Goal: Information Seeking & Learning: Understand process/instructions

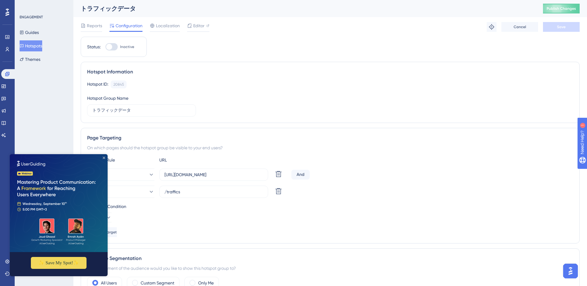
click at [104, 158] on icon "Close Preview" at bounding box center [104, 158] width 2 height 2
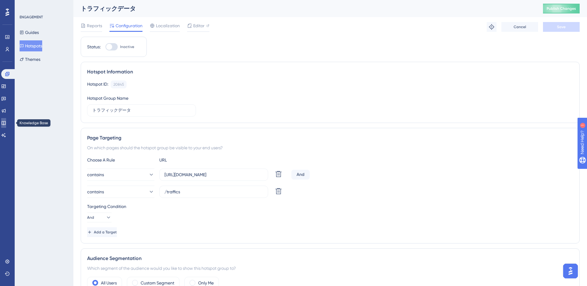
click at [6, 124] on icon at bounding box center [3, 123] width 5 height 5
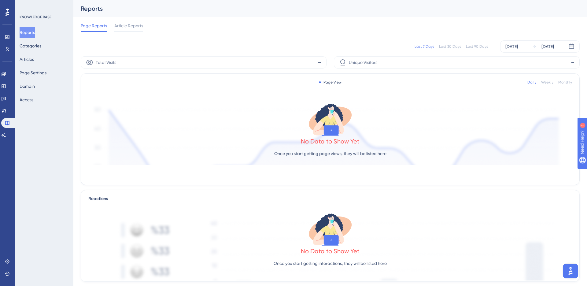
click at [40, 63] on div "Reports Categories Articles Page Settings Domain Access" at bounding box center [45, 66] width 50 height 78
click at [34, 61] on button "Articles" at bounding box center [27, 59] width 14 height 11
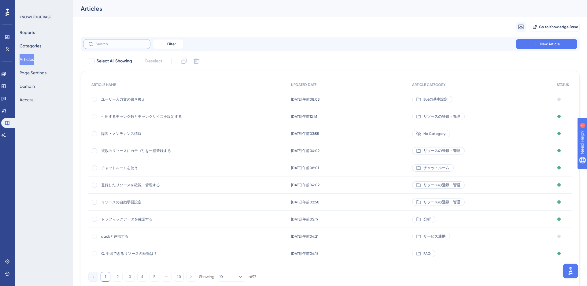
click at [101, 45] on input "text" at bounding box center [121, 44] width 50 height 4
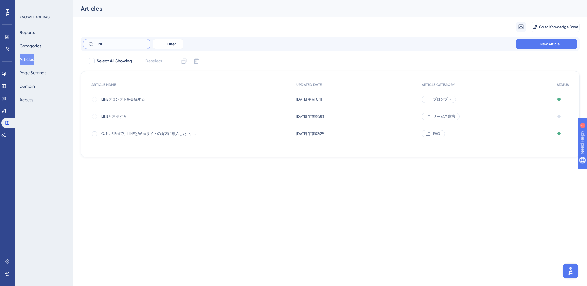
type input "LINE"
click at [114, 116] on span "LINEと連携する" at bounding box center [150, 116] width 98 height 5
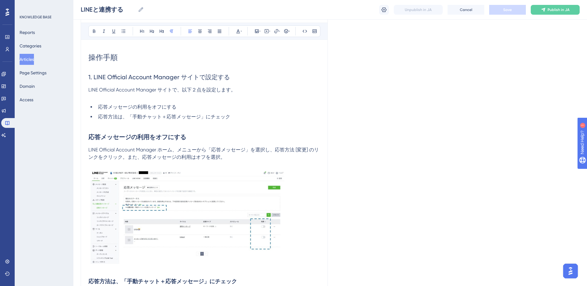
scroll to position [84, 0]
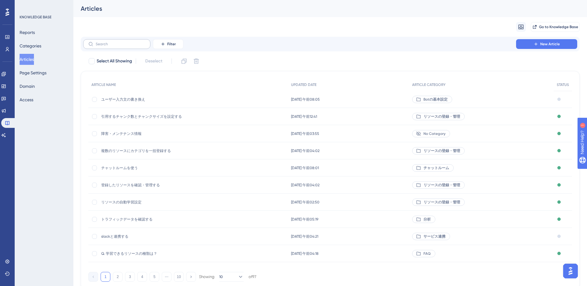
click at [117, 47] on label at bounding box center [116, 44] width 67 height 10
click at [117, 46] on input "text" at bounding box center [121, 44] width 50 height 4
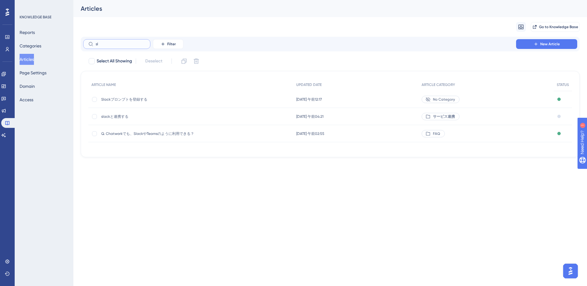
type input "s"
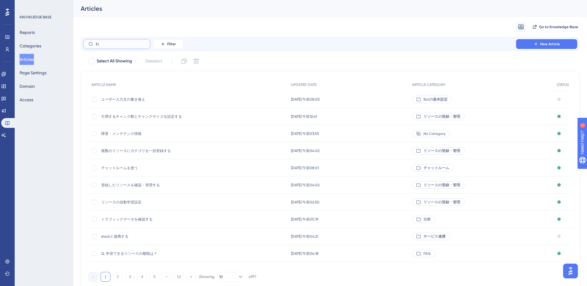
type input "れn"
checkbox input "true"
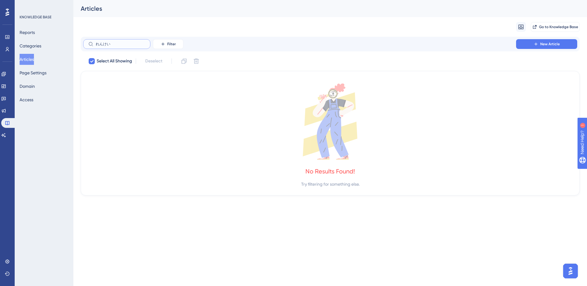
type input "連携"
checkbox input "false"
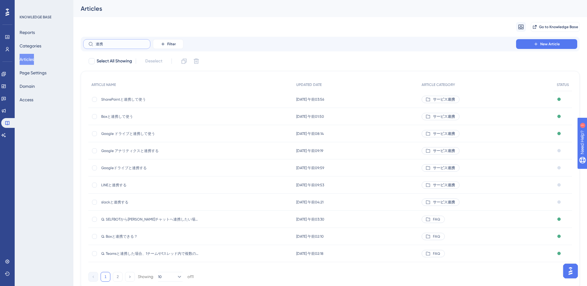
type input "連携"
click at [115, 201] on span "slackと連携する" at bounding box center [150, 202] width 98 height 5
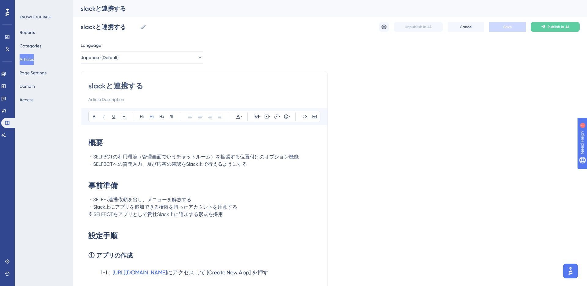
click at [109, 147] on h1 "概要" at bounding box center [204, 142] width 232 height 21
click at [102, 148] on h1 "概要" at bounding box center [204, 142] width 232 height 21
click at [91, 143] on strong "概要" at bounding box center [95, 142] width 15 height 9
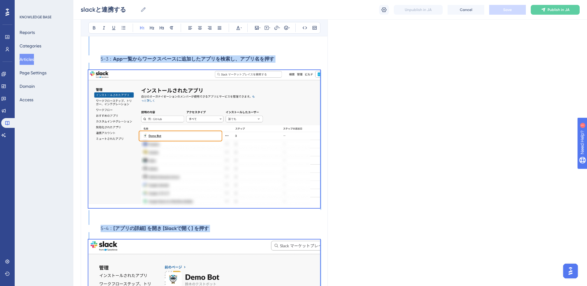
scroll to position [5469, 0]
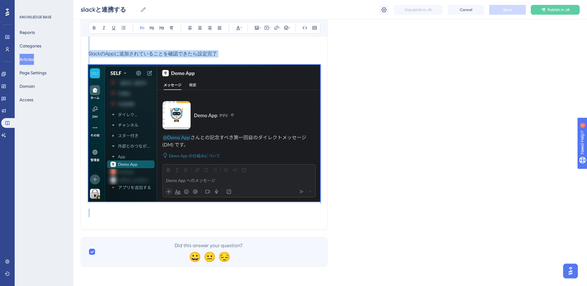
copy div "lo ・IPSUMDOlorsi（ametconsectetu）adipiscingelitsed ・DOEIUSModtemp、incididuNtutla…"
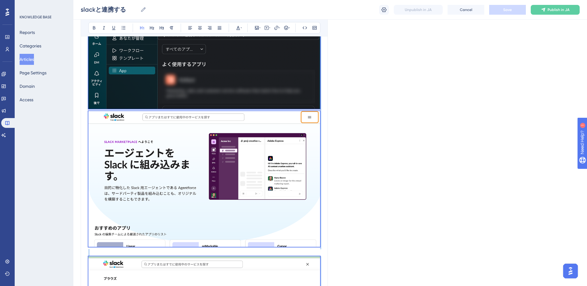
scroll to position [4552, 0]
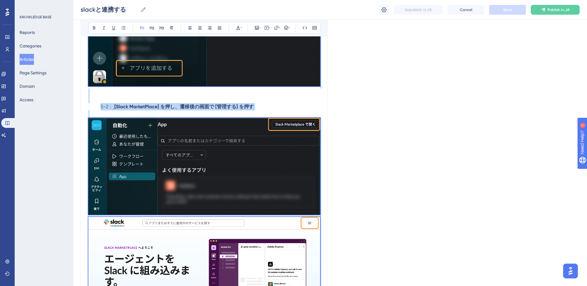
click at [30, 61] on button "Articles" at bounding box center [27, 59] width 14 height 11
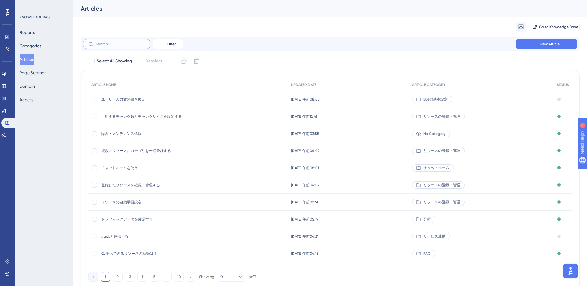
click at [107, 43] on input "text" at bounding box center [121, 44] width 50 height 4
type input "れn"
checkbox input "true"
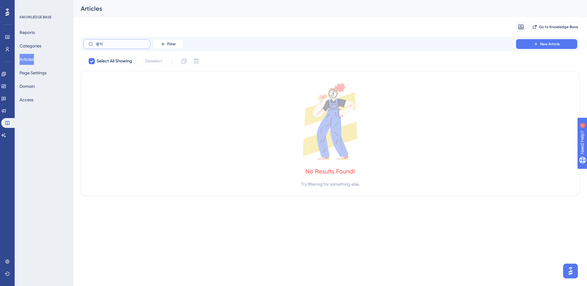
type input "連"
checkbox input "false"
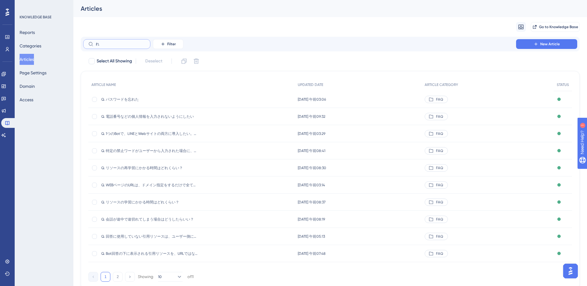
type input "れn"
checkbox input "true"
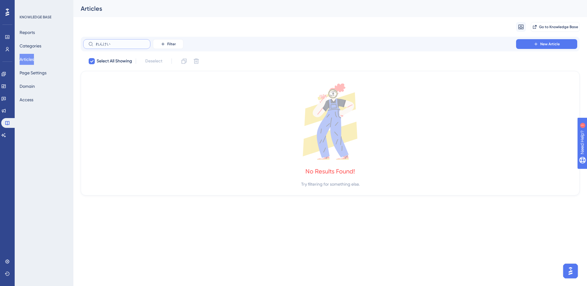
type input "連携"
checkbox input "false"
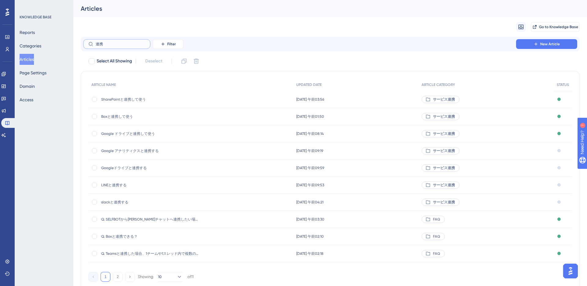
type input "連携"
click at [113, 183] on span "LINEと連携する" at bounding box center [150, 185] width 98 height 5
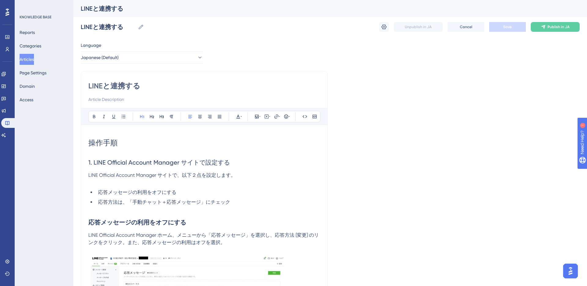
click at [120, 98] on input at bounding box center [204, 99] width 232 height 7
click at [101, 139] on span "操作手順" at bounding box center [102, 143] width 29 height 9
click at [91, 142] on span "操作手順" at bounding box center [102, 143] width 29 height 9
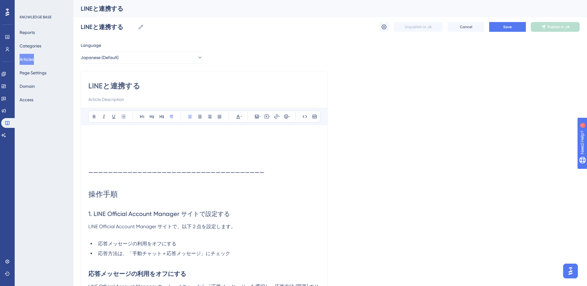
click at [98, 137] on p at bounding box center [204, 135] width 232 height 7
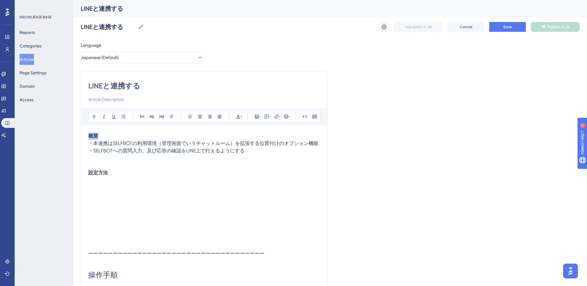
drag, startPoint x: 99, startPoint y: 137, endPoint x: 80, endPoint y: 135, distance: 18.1
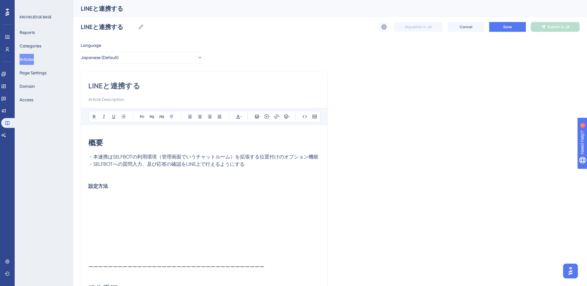
click at [107, 180] on p at bounding box center [204, 175] width 232 height 15
drag, startPoint x: 110, startPoint y: 186, endPoint x: 88, endPoint y: 186, distance: 21.1
click at [88, 186] on p "設定方法" at bounding box center [204, 186] width 232 height 7
click at [106, 185] on h1 "事前準備" at bounding box center [204, 193] width 232 height 21
click at [106, 198] on p at bounding box center [204, 199] width 232 height 7
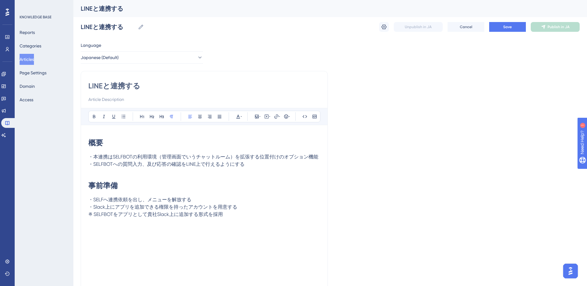
click at [105, 206] on span "・Slack上にアプリを追加できる権限を持ったアカウントを用意する" at bounding box center [162, 207] width 149 height 6
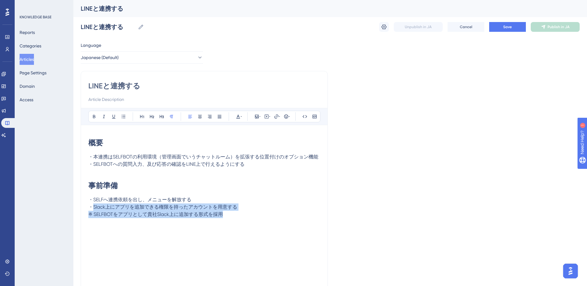
drag, startPoint x: 94, startPoint y: 207, endPoint x: 223, endPoint y: 215, distance: 129.6
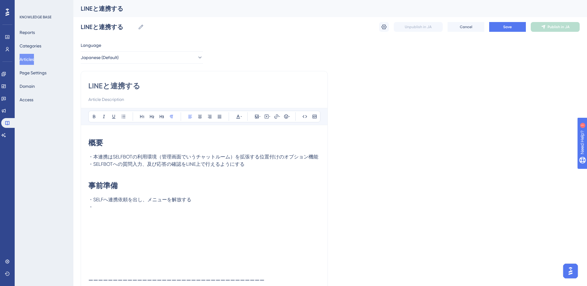
click at [111, 207] on p "・" at bounding box center [204, 206] width 232 height 7
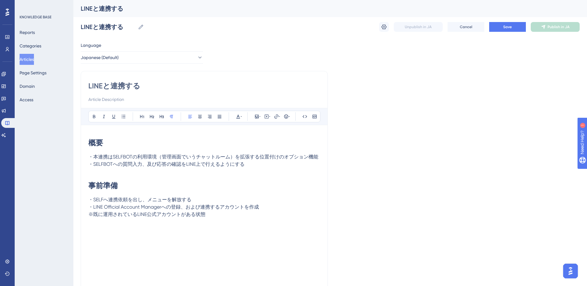
click at [90, 212] on span "※既に運用されているLINE公式アカウントがある状態" at bounding box center [146, 214] width 117 height 6
click at [220, 215] on p "※既に運用されているLINE公式アカウントがある状態" at bounding box center [204, 214] width 232 height 7
click at [175, 232] on p at bounding box center [204, 228] width 232 height 7
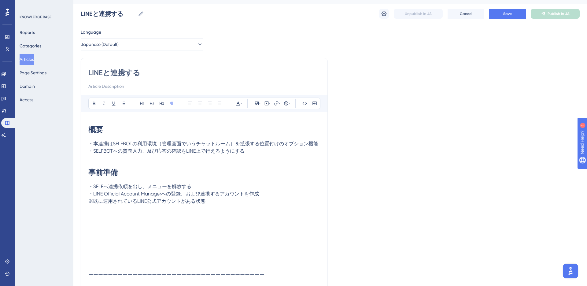
scroll to position [13, 0]
click at [119, 223] on h1 "設定手順" at bounding box center [204, 222] width 232 height 21
click at [113, 237] on p "①" at bounding box center [204, 236] width 232 height 7
drag, startPoint x: 113, startPoint y: 237, endPoint x: 87, endPoint y: 237, distance: 26.6
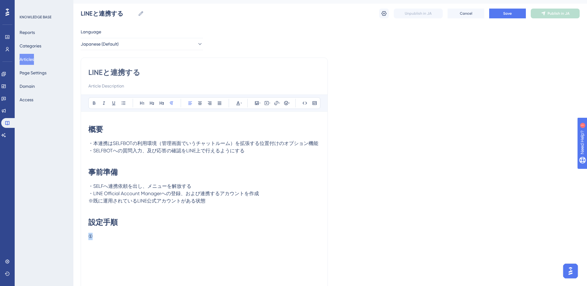
click at [101, 236] on p "①" at bounding box center [204, 236] width 232 height 7
click at [150, 104] on icon at bounding box center [152, 103] width 4 height 3
click at [117, 238] on h2 "①" at bounding box center [204, 242] width 232 height 18
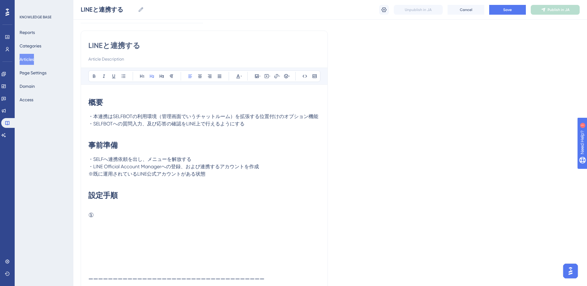
scroll to position [41, 0]
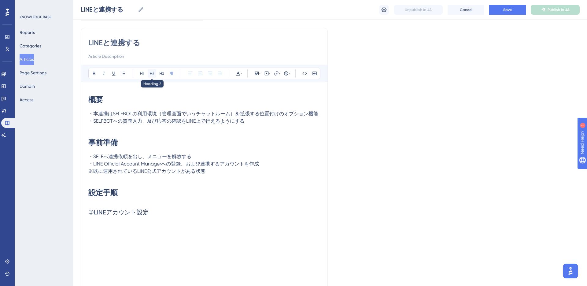
click at [152, 75] on icon at bounding box center [152, 73] width 4 height 3
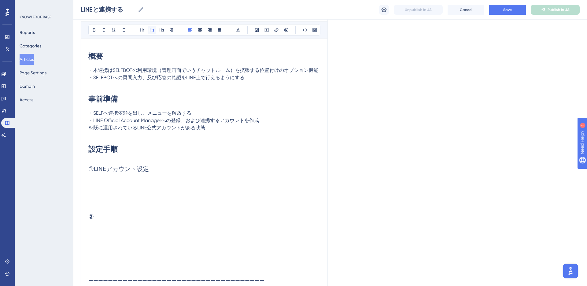
scroll to position [87, 0]
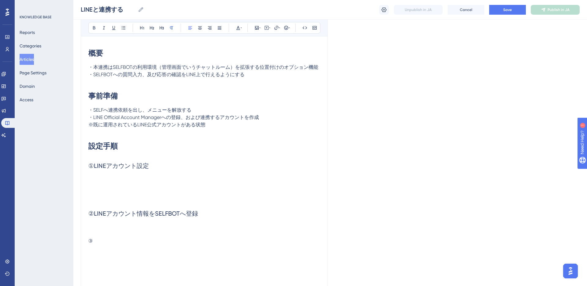
click at [241, 125] on p "※既に運用されているLINE公式アカウントがある状態" at bounding box center [204, 124] width 232 height 7
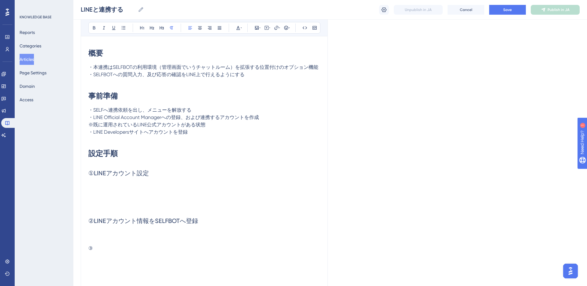
click at [144, 187] on p at bounding box center [204, 185] width 232 height 7
click at [125, 248] on p "③" at bounding box center [204, 248] width 232 height 7
click at [121, 245] on p "③" at bounding box center [204, 248] width 232 height 7
drag, startPoint x: 144, startPoint y: 249, endPoint x: 87, endPoint y: 249, distance: 57.5
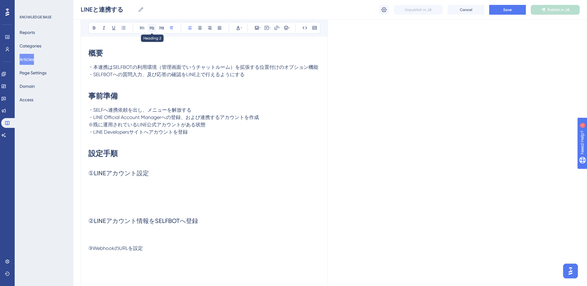
click at [153, 27] on icon at bounding box center [152, 27] width 5 height 5
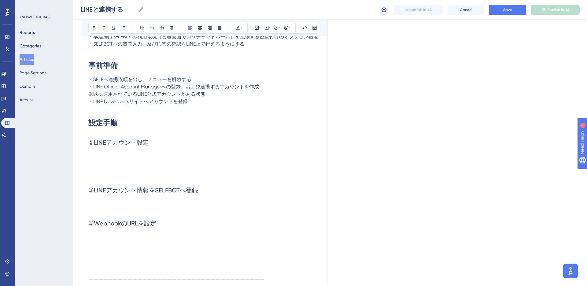
scroll to position [147, 0]
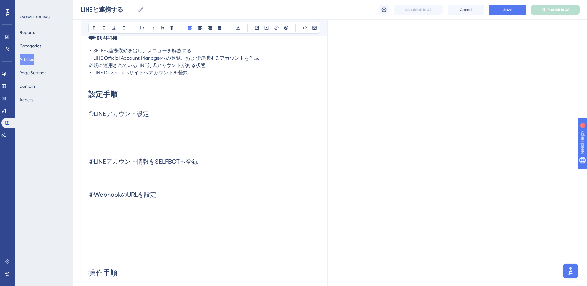
click at [119, 184] on p at bounding box center [204, 181] width 232 height 7
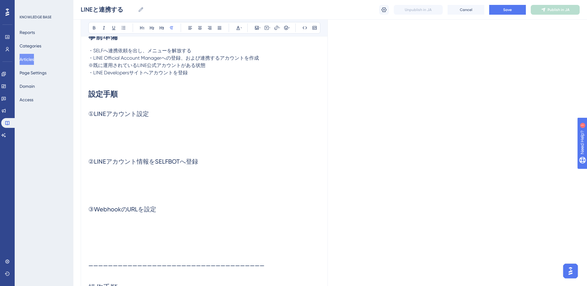
click at [116, 136] on p at bounding box center [204, 133] width 232 height 7
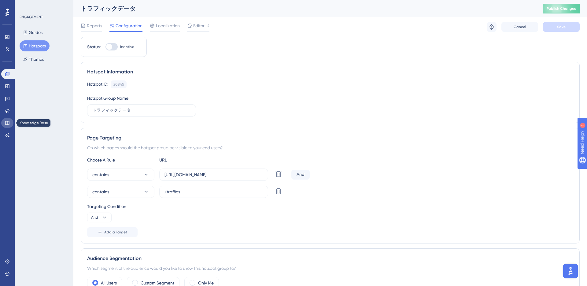
click at [10, 123] on link at bounding box center [7, 123] width 12 height 10
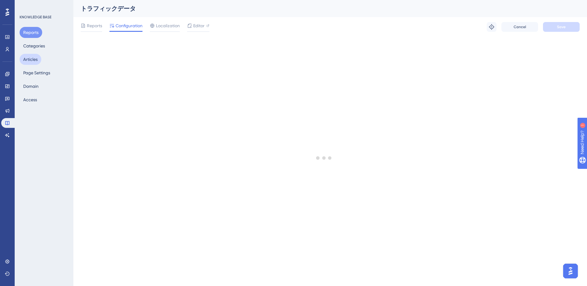
click at [37, 61] on button "Articles" at bounding box center [31, 59] width 22 height 11
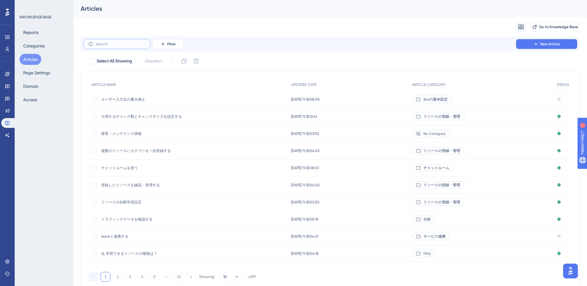
click at [119, 44] on input "text" at bounding box center [121, 44] width 50 height 4
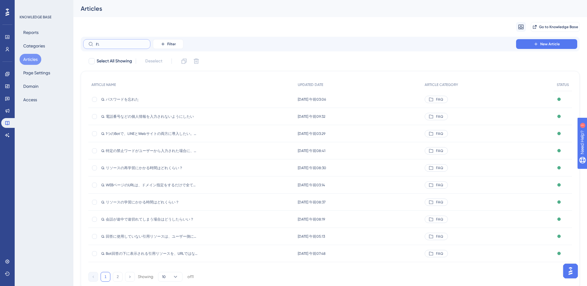
type input "れn"
checkbox input "true"
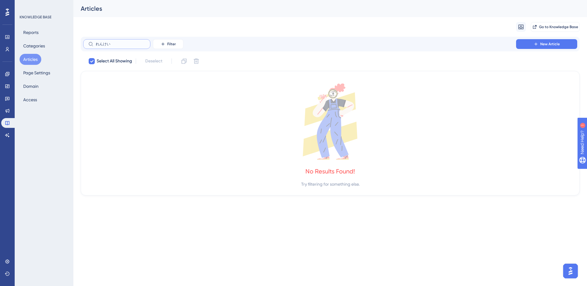
type input "連携"
checkbox input "false"
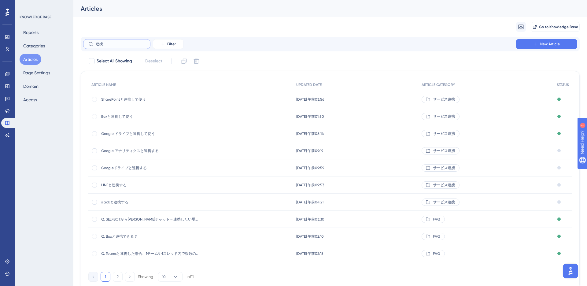
type input "連携"
click at [122, 204] on span "slackと連携する" at bounding box center [150, 202] width 98 height 5
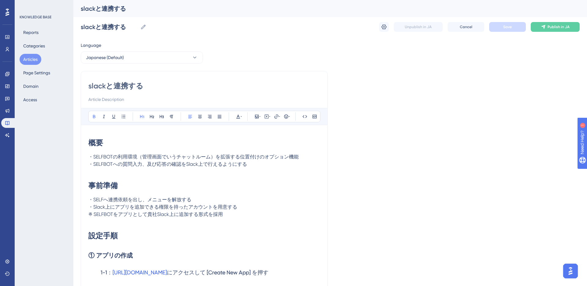
click at [114, 147] on h1 "概要" at bounding box center [204, 142] width 232 height 21
drag, startPoint x: 90, startPoint y: 143, endPoint x: 103, endPoint y: 143, distance: 12.8
click at [103, 143] on strong "概要" at bounding box center [95, 142] width 15 height 9
copy strong "概要"
drag, startPoint x: 117, startPoint y: 187, endPoint x: 87, endPoint y: 186, distance: 29.4
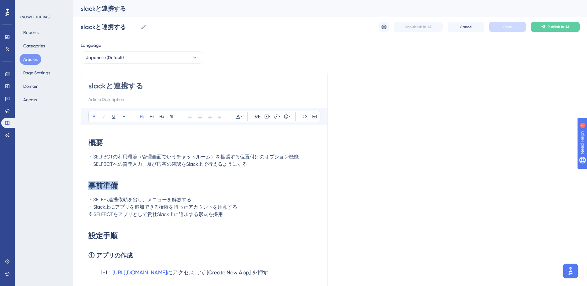
copy strong "事前準備"
drag, startPoint x: 95, startPoint y: 174, endPoint x: 111, endPoint y: 181, distance: 17.2
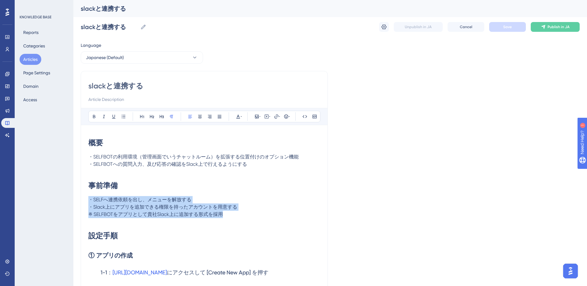
drag, startPoint x: 90, startPoint y: 201, endPoint x: 240, endPoint y: 211, distance: 150.5
copy div "・SELFへ連携依頼を出し、メニューを解放する ・Slack上にアプリを追加できる権限を持ったアカウントを用意する ※ SELFBOTをアプリとして貴社Sla…"
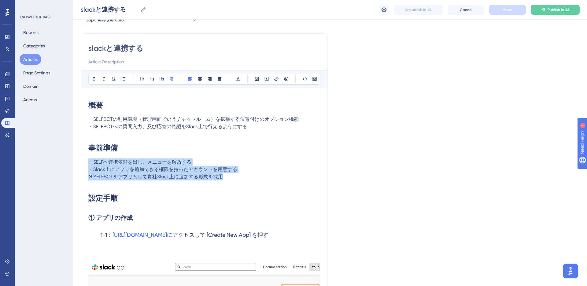
scroll to position [56, 0]
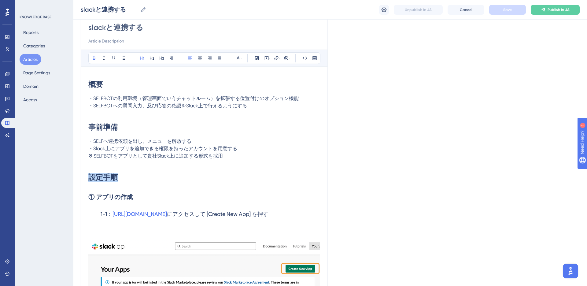
drag, startPoint x: 121, startPoint y: 180, endPoint x: 87, endPoint y: 179, distance: 34.0
copy strong "設定手順"
click at [136, 194] on h2 "① アプリの作成" at bounding box center [204, 197] width 232 height 18
click at [130, 198] on strong "① アプリの作成" at bounding box center [110, 196] width 44 height 7
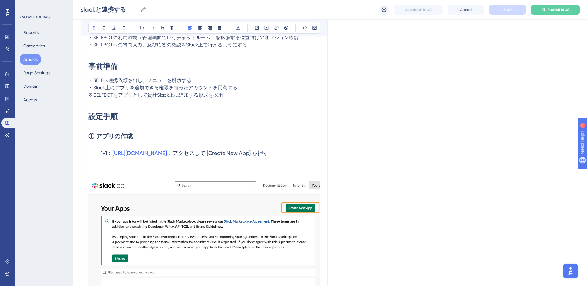
scroll to position [141, 0]
